Goal: Complete application form: Fill out and submit a form for a specific purpose

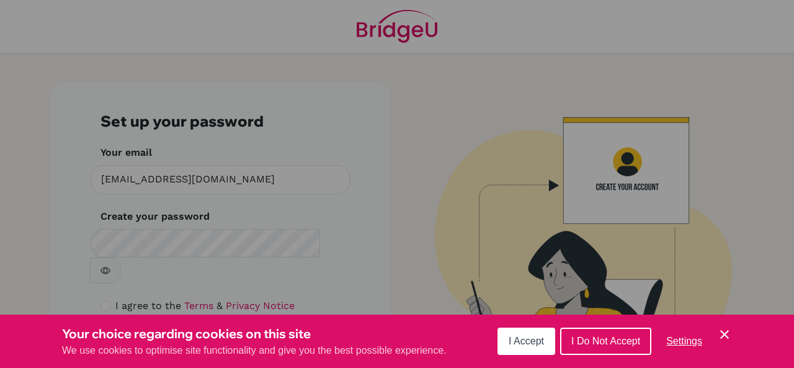
click at [399, 220] on div "Cookie Preferences" at bounding box center [397, 184] width 794 height 368
click at [524, 344] on span "I Accept" at bounding box center [526, 341] width 35 height 11
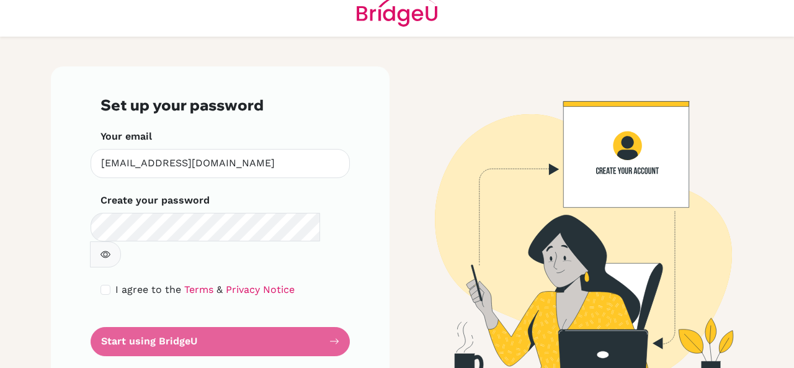
scroll to position [16, 0]
click at [286, 311] on form "Set up your password Your email [EMAIL_ADDRESS][DOMAIN_NAME] Invalid email Crea…" at bounding box center [219, 225] width 239 height 259
click at [103, 285] on input "checkbox" at bounding box center [105, 290] width 10 height 10
checkbox input "true"
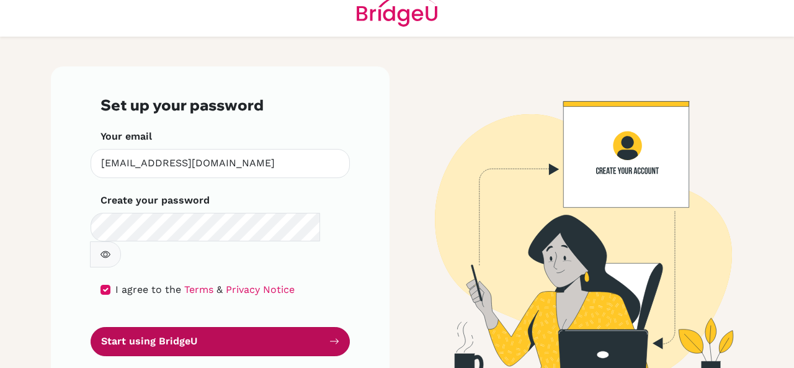
click at [166, 327] on button "Start using BridgeU" at bounding box center [220, 341] width 259 height 29
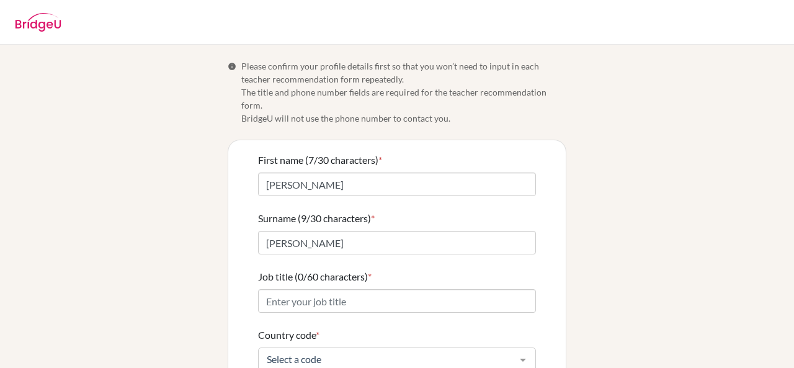
click at [620, 161] on div "Info Please confirm your profile details first so that you won’t need to input …" at bounding box center [396, 306] width 707 height 493
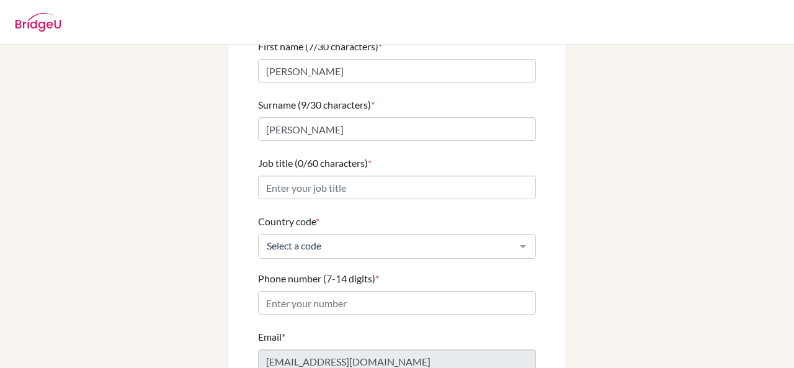
scroll to position [132, 0]
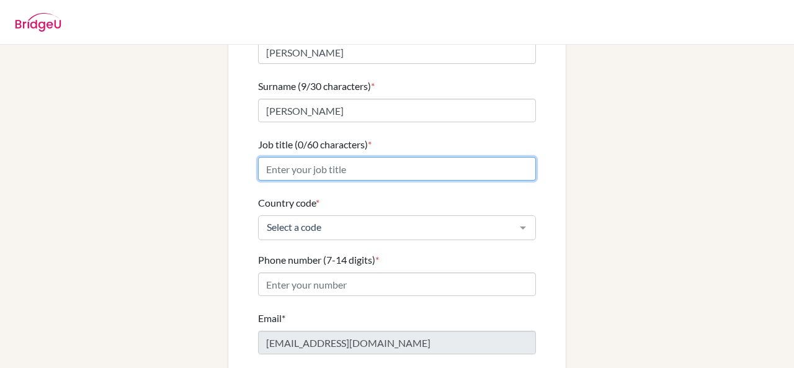
click at [382, 157] on input "Job title (0/60 characters) *" at bounding box center [397, 169] width 278 height 24
click at [426, 157] on input "Job title (0/60 characters) *" at bounding box center [397, 169] width 278 height 24
type input "Profesora Aprendizaje Servicio y GIN"
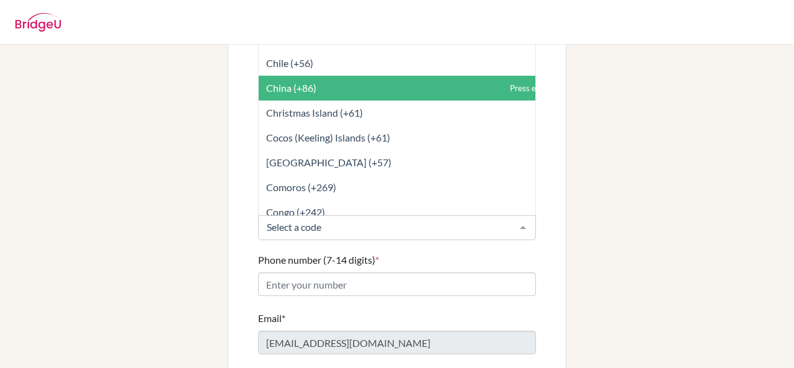
scroll to position [1030, 0]
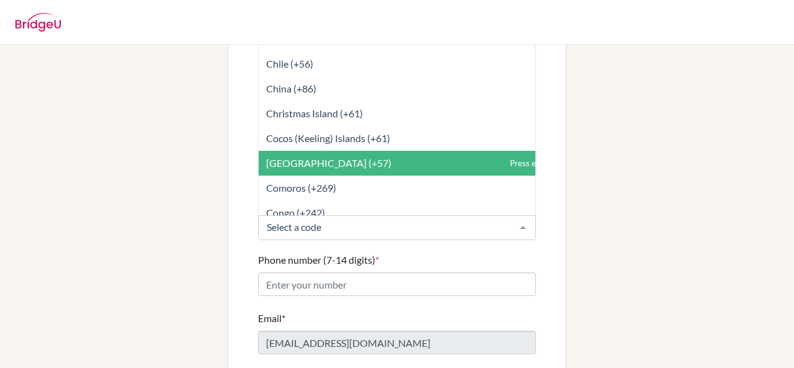
click at [401, 153] on span "[GEOGRAPHIC_DATA] (+57)" at bounding box center [425, 163] width 332 height 25
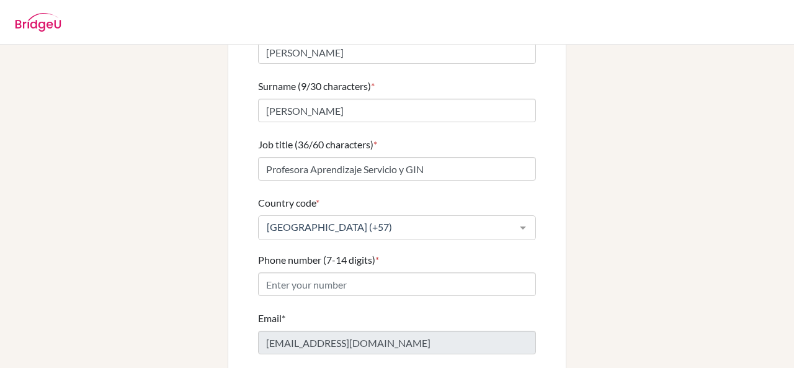
click at [571, 271] on div "Info Please confirm your profile details first so that you won’t need to input …" at bounding box center [396, 173] width 707 height 493
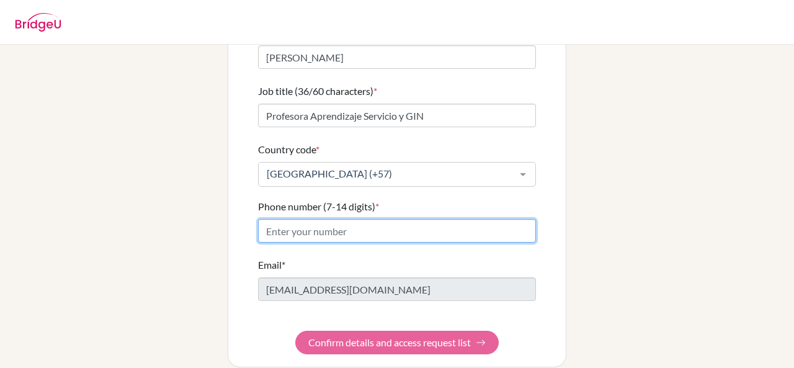
click at [442, 219] on input "Phone number (7-14 digits) *" at bounding box center [397, 231] width 278 height 24
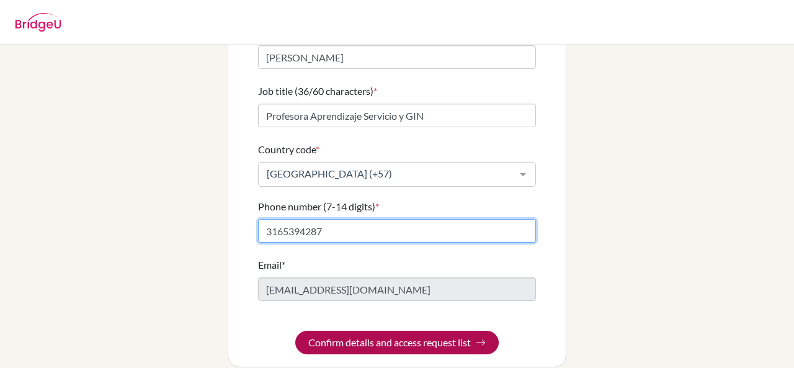
type input "3165394287"
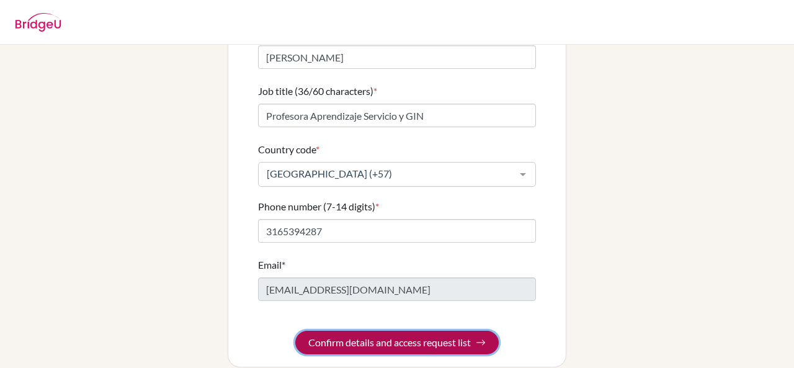
click at [476, 337] on img "submit" at bounding box center [481, 342] width 10 height 10
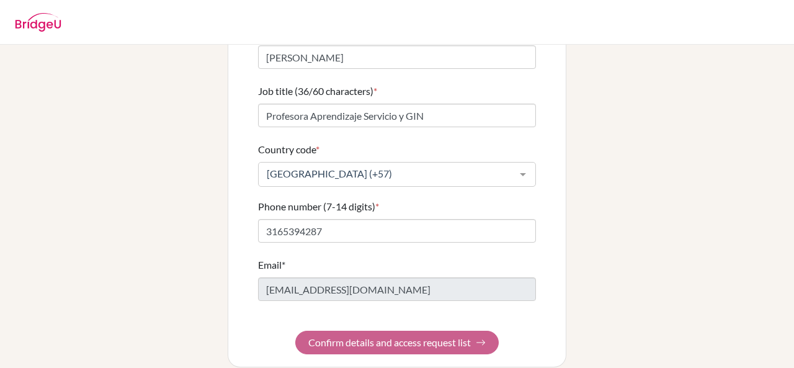
scroll to position [0, 0]
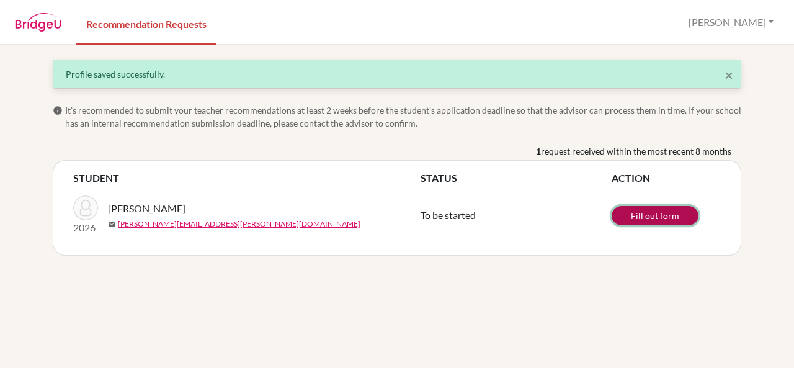
click at [649, 215] on link "Fill out form" at bounding box center [655, 215] width 87 height 19
